Goal: Transaction & Acquisition: Purchase product/service

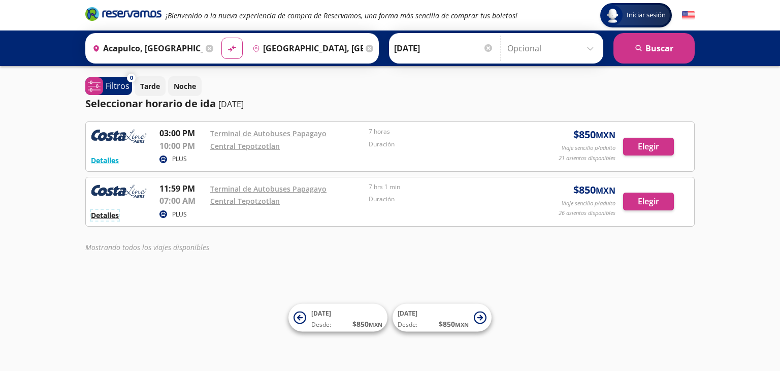
click at [106, 215] on button "Detalles" at bounding box center [105, 215] width 28 height 11
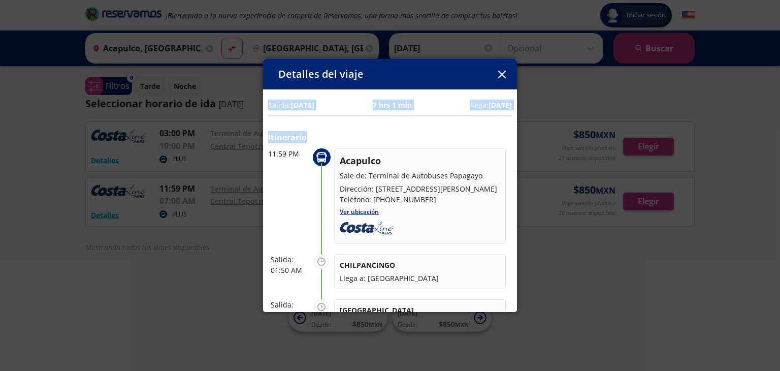
drag, startPoint x: 427, startPoint y: 68, endPoint x: 487, endPoint y: 132, distance: 88.0
click at [487, 132] on div "Detalles del viaje Salida: [DATE] 7 hrs 1 min llega: [DATE] Itinerario 11:59 PM…" at bounding box center [390, 185] width 254 height 253
click at [414, 70] on div "Detalles del viaje" at bounding box center [390, 74] width 254 height 30
click at [358, 216] on link "Ver ubicación" at bounding box center [359, 211] width 39 height 9
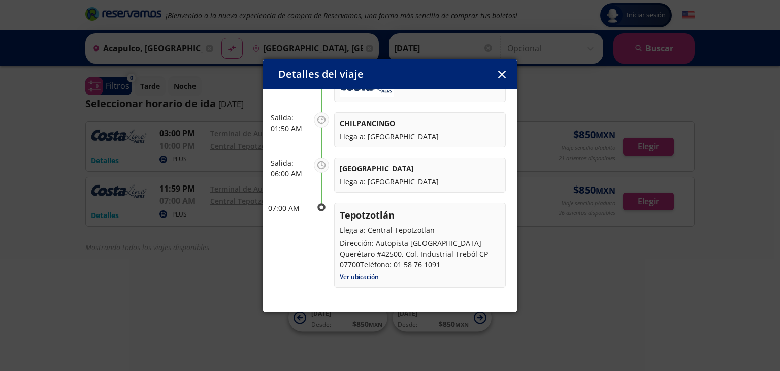
scroll to position [203, 0]
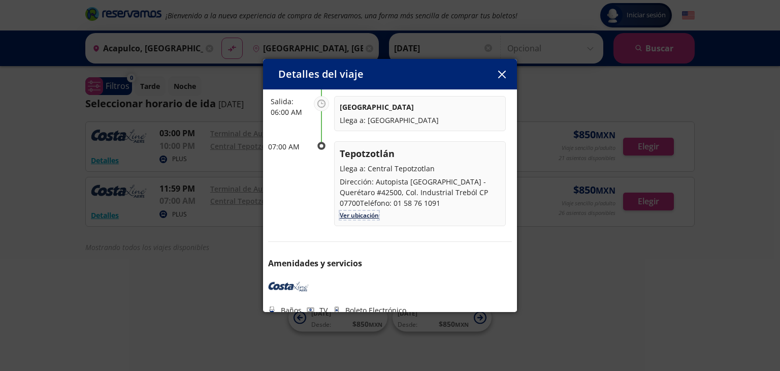
click at [361, 219] on link "Ver ubicación" at bounding box center [359, 215] width 39 height 9
click at [501, 73] on icon "button" at bounding box center [502, 75] width 8 height 8
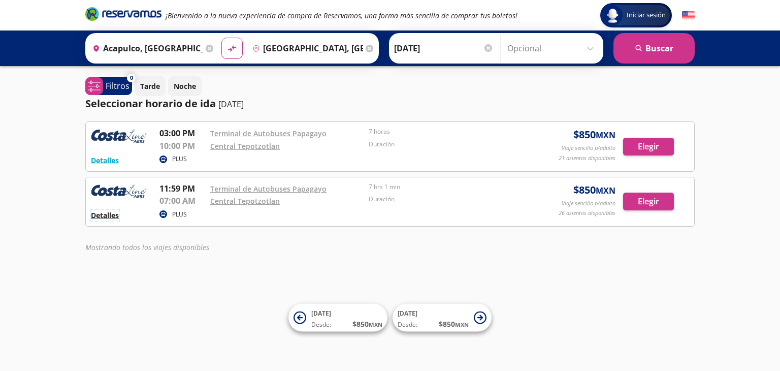
click at [103, 213] on button "Detalles" at bounding box center [105, 215] width 28 height 11
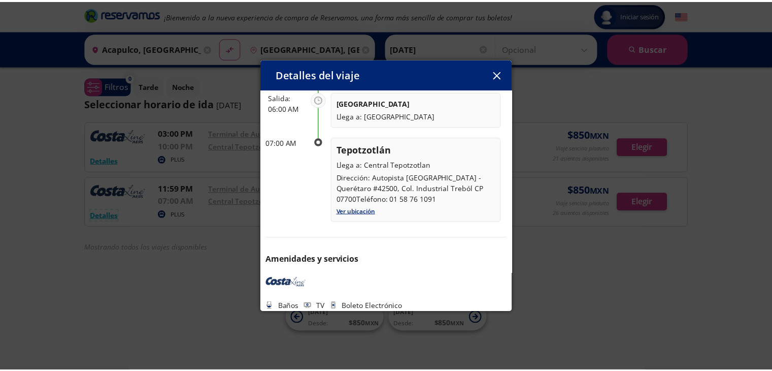
scroll to position [221, 0]
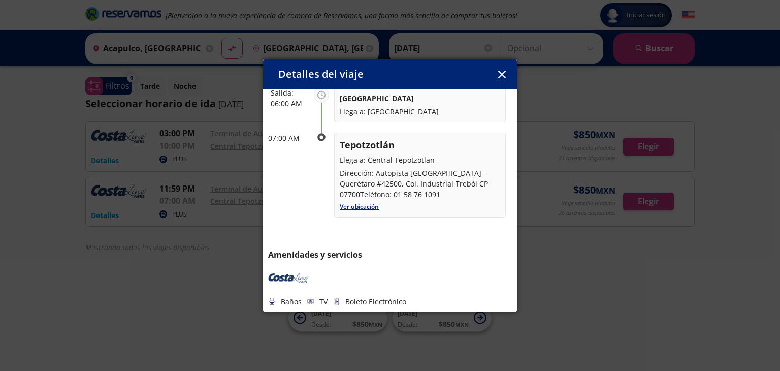
click at [497, 69] on button "button" at bounding box center [501, 74] width 15 height 15
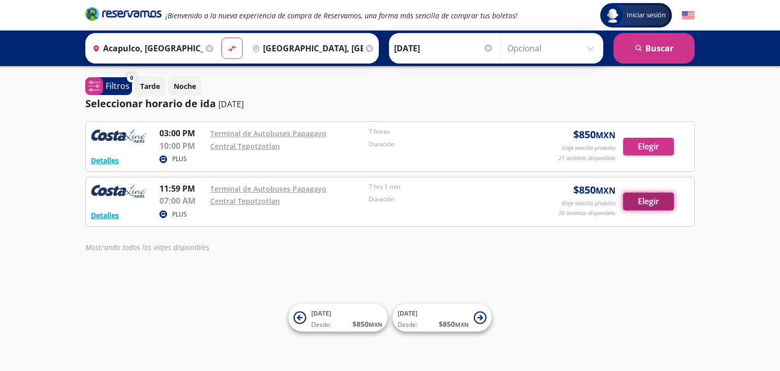
click at [645, 200] on button "Elegir" at bounding box center [648, 201] width 51 height 18
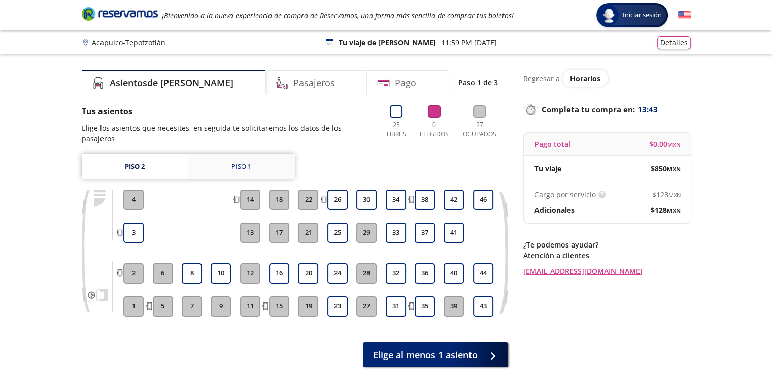
click at [243, 161] on div "Piso 1" at bounding box center [241, 166] width 20 height 10
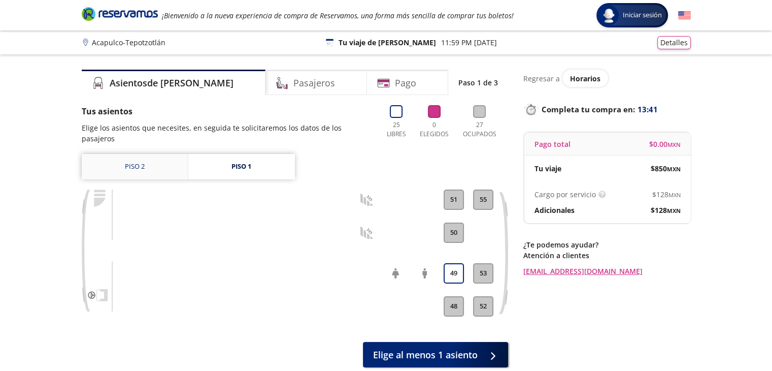
click at [138, 157] on link "Piso 2" at bounding box center [135, 166] width 106 height 25
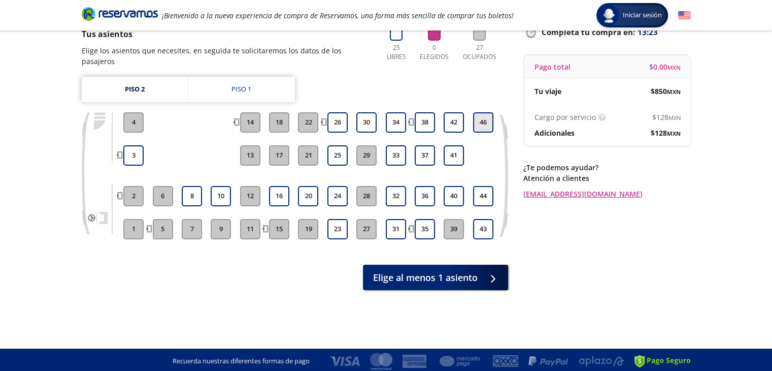
scroll to position [80, 0]
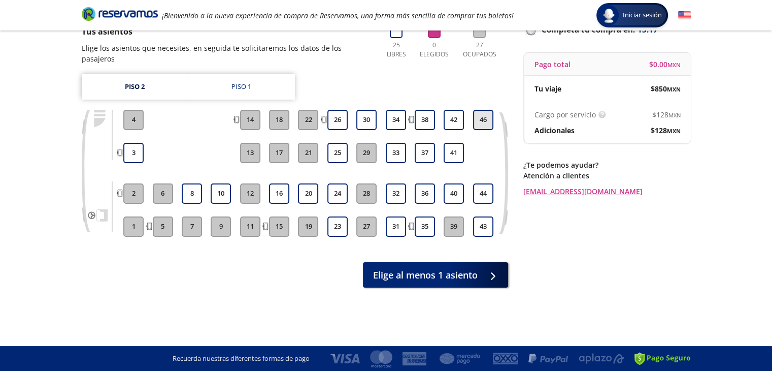
click at [483, 110] on button "46" at bounding box center [483, 120] width 20 height 20
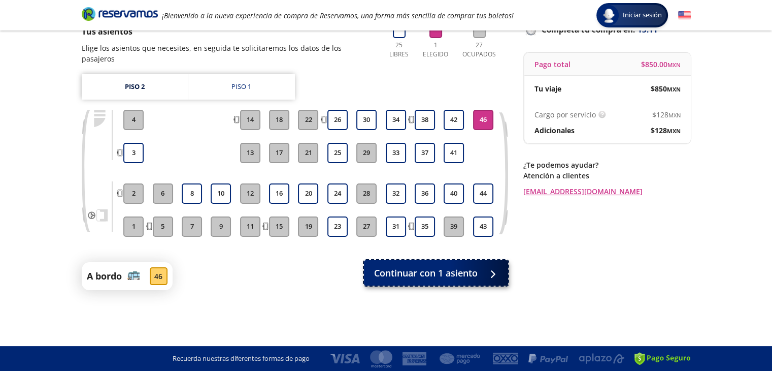
click at [413, 266] on span "Continuar con 1 asiento" at bounding box center [426, 273] width 104 height 14
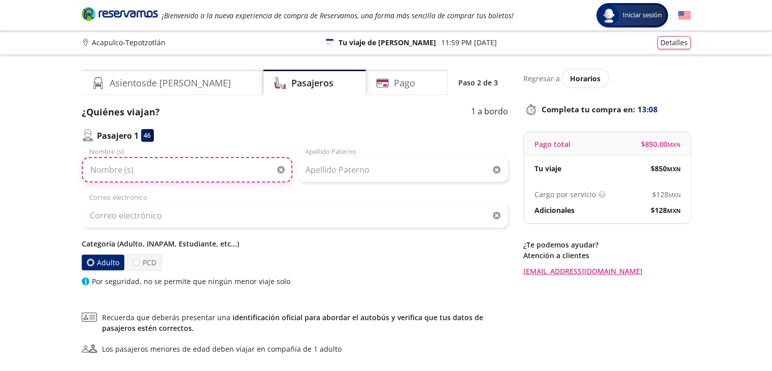
click at [190, 170] on input "Nombre (s)" at bounding box center [187, 169] width 211 height 25
type input "[DEMOGRAPHIC_DATA]"
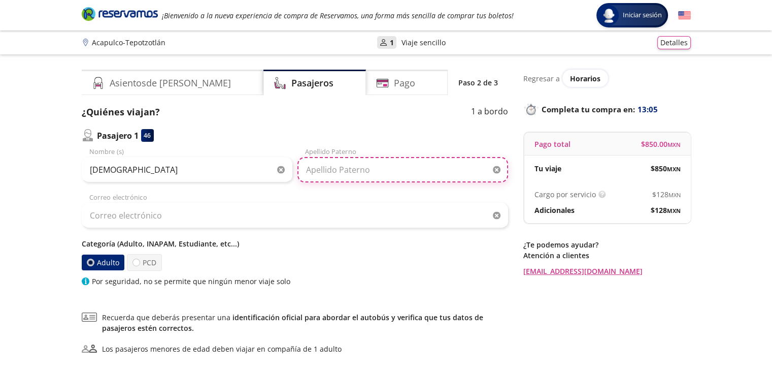
type input "[PERSON_NAME]"
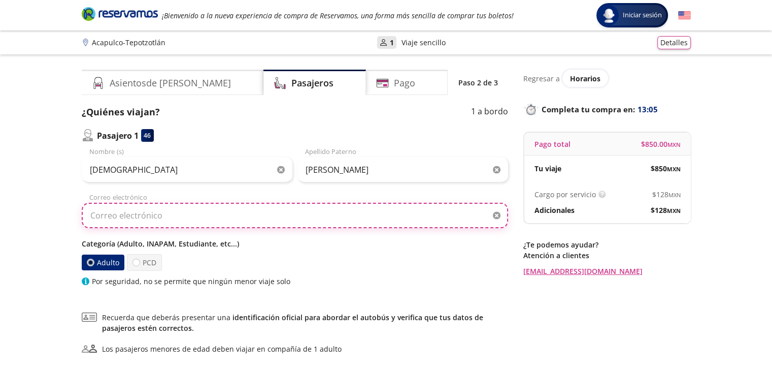
type input "[PERSON_NAME][EMAIL_ADDRESS][PERSON_NAME][DOMAIN_NAME]"
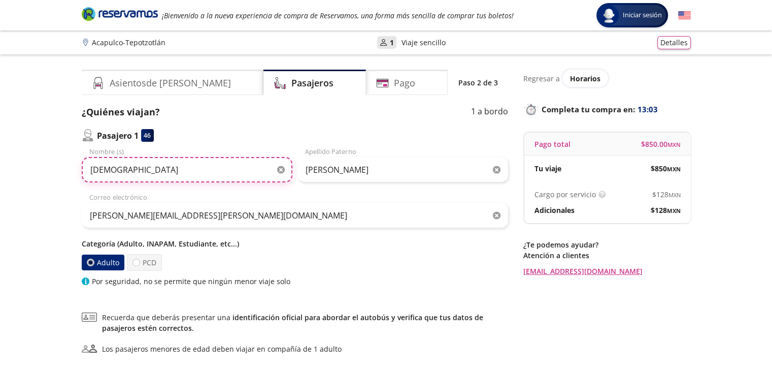
click at [164, 169] on input "[DEMOGRAPHIC_DATA]" at bounding box center [187, 169] width 211 height 25
type input "[DEMOGRAPHIC_DATA][PERSON_NAME]"
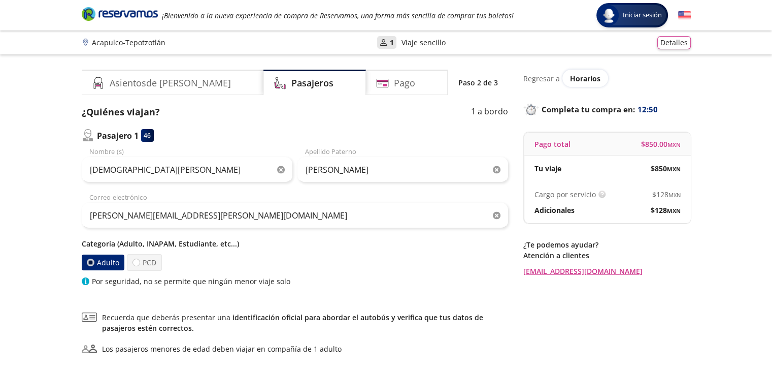
click at [52, 253] on div "Group 9 Created with Sketch. Datos para la compra Acapulco - Tepotzotlán Inicia…" at bounding box center [386, 235] width 772 height 471
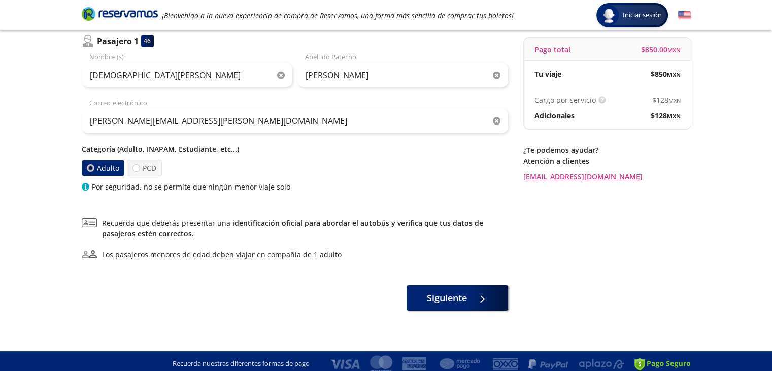
scroll to position [100, 0]
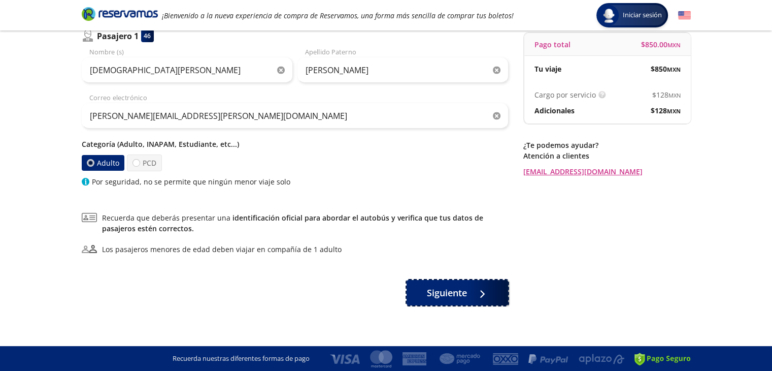
click at [435, 291] on span "Siguiente" at bounding box center [447, 293] width 40 height 14
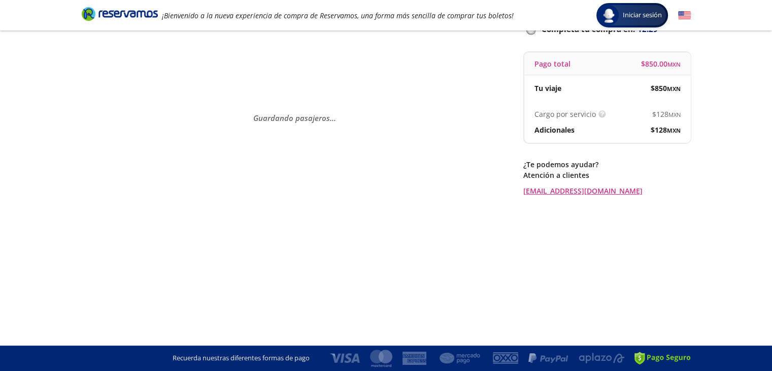
scroll to position [0, 0]
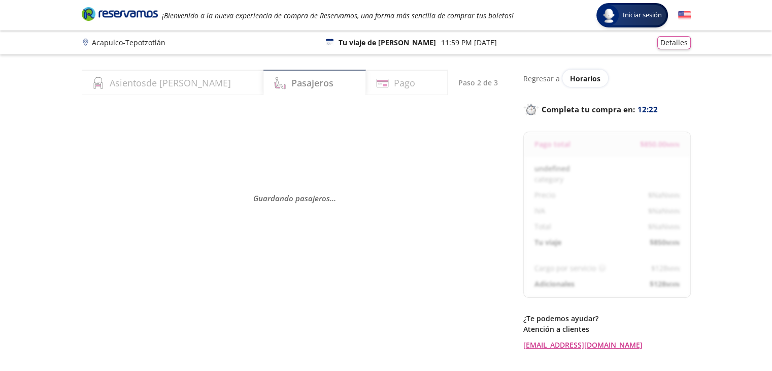
select select "MX"
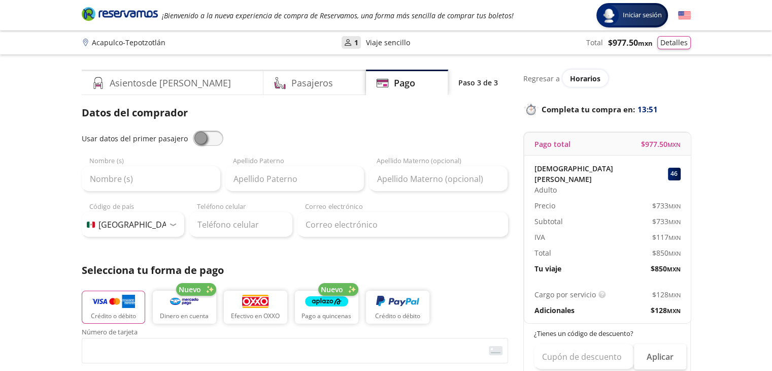
click at [213, 135] on span at bounding box center [208, 137] width 30 height 15
click at [193, 130] on input "checkbox" at bounding box center [193, 130] width 0 height 0
type input "[DEMOGRAPHIC_DATA][PERSON_NAME]"
type input "[PERSON_NAME]"
type input "[PERSON_NAME][EMAIL_ADDRESS][PERSON_NAME][DOMAIN_NAME]"
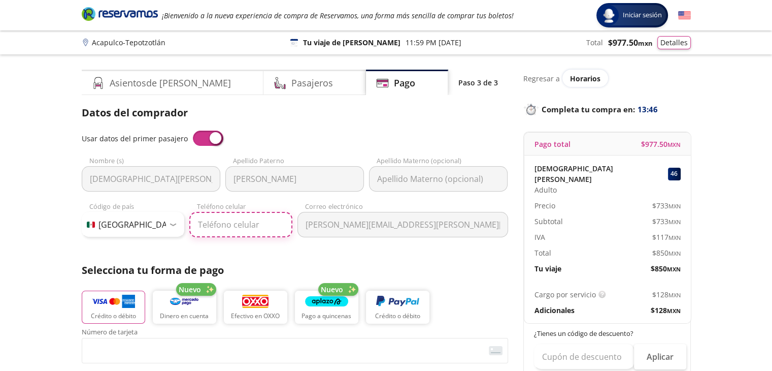
click at [240, 226] on input "Teléfono celular" at bounding box center [240, 224] width 103 height 25
type input "55 3625 0143"
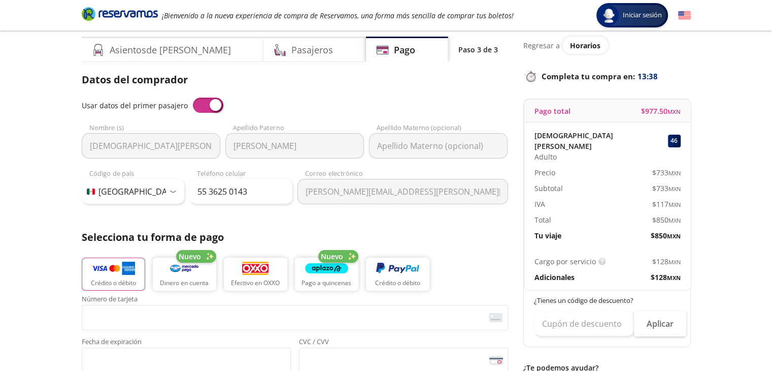
scroll to position [51, 0]
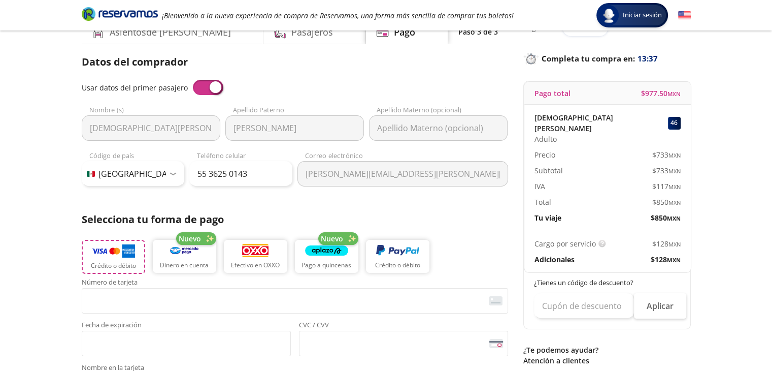
click at [116, 256] on img "button" at bounding box center [113, 250] width 43 height 15
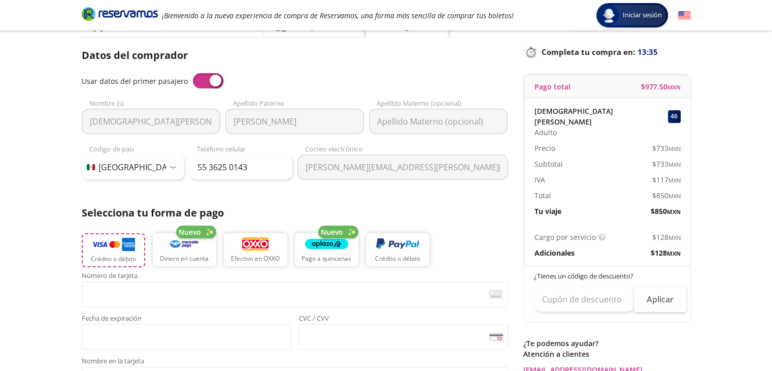
scroll to position [152, 0]
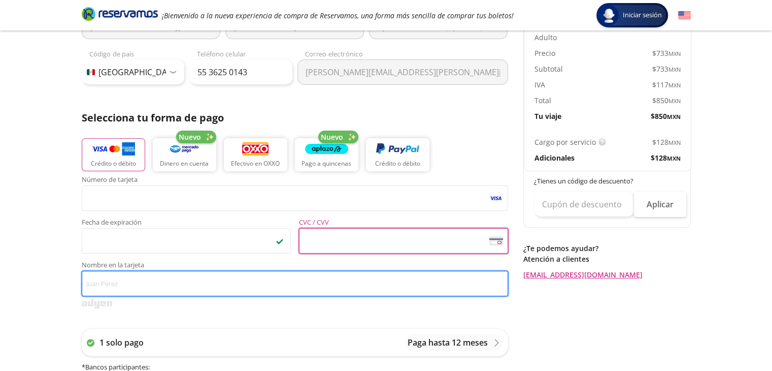
click at [206, 283] on input "Nombre en la tarjeta" at bounding box center [295, 283] width 426 height 25
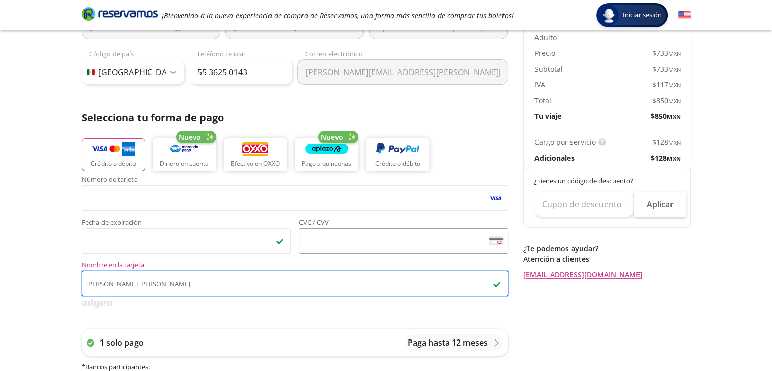
type input "[PERSON_NAME] [PERSON_NAME]"
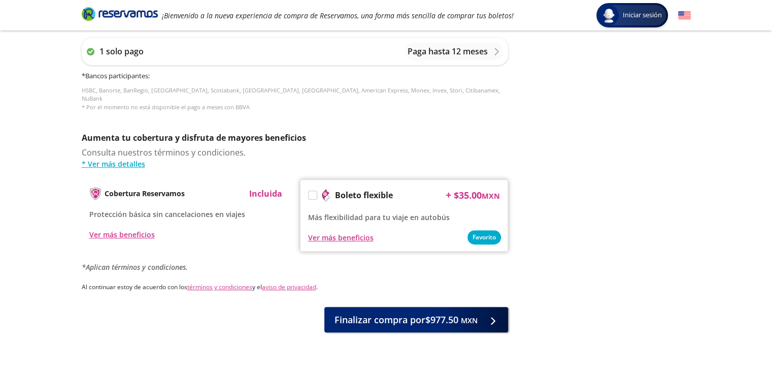
scroll to position [457, 0]
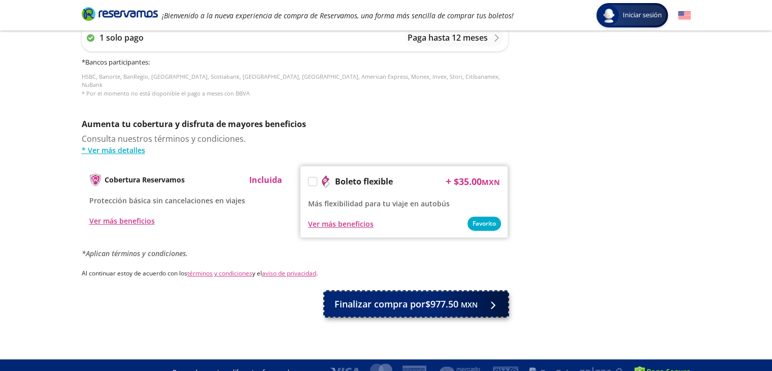
click at [414, 297] on span "Finalizar compra por $977.50 MXN" at bounding box center [406, 304] width 143 height 14
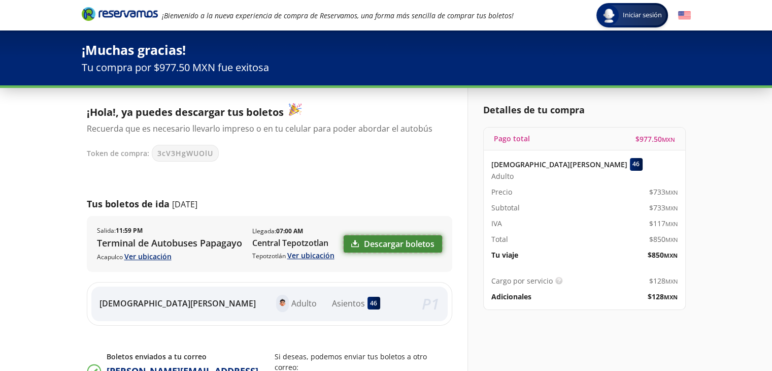
click at [382, 240] on link "Descargar boletos" at bounding box center [393, 243] width 98 height 17
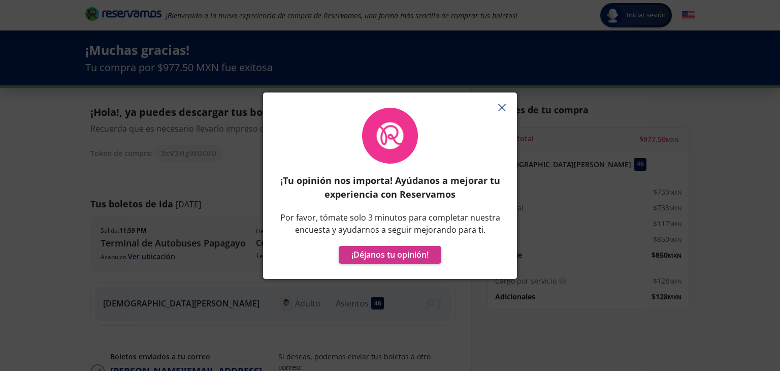
click at [504, 104] on button "button" at bounding box center [501, 107] width 15 height 15
